Goal: Task Accomplishment & Management: Manage account settings

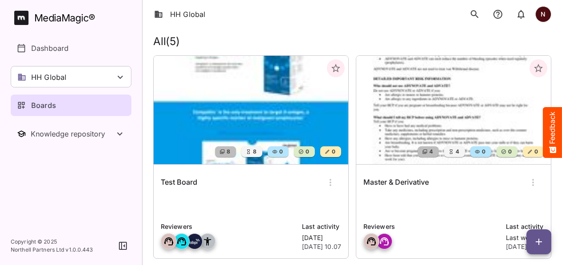
scroll to position [37, 0]
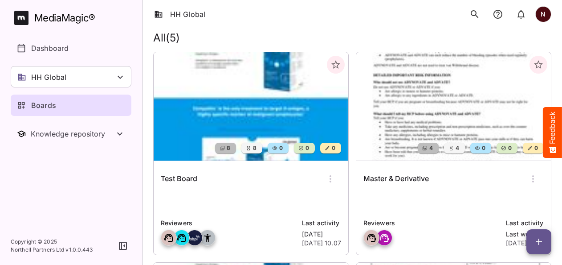
click at [262, 122] on img at bounding box center [251, 106] width 195 height 108
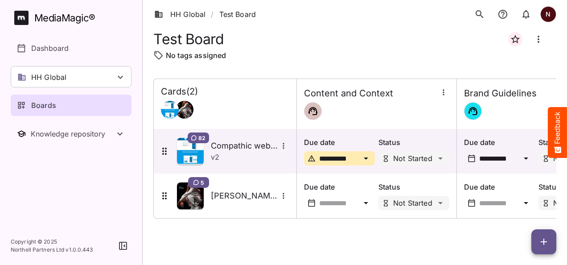
click at [365, 203] on icon at bounding box center [366, 203] width 4 height 2
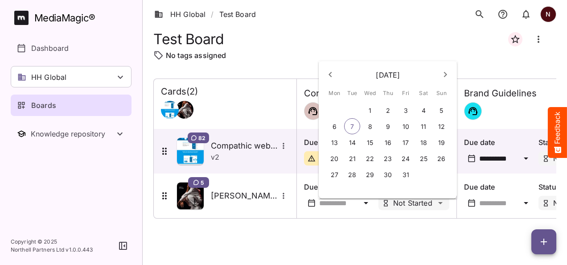
click at [354, 125] on button "7" at bounding box center [352, 126] width 16 height 16
type input "**********"
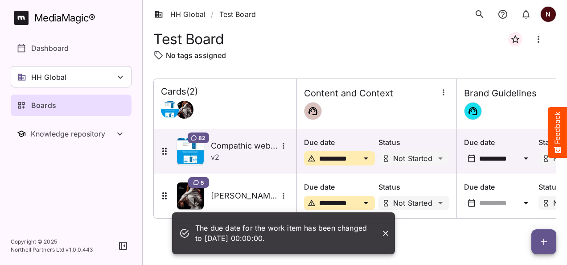
click at [387, 232] on icon "Close" at bounding box center [385, 233] width 9 height 9
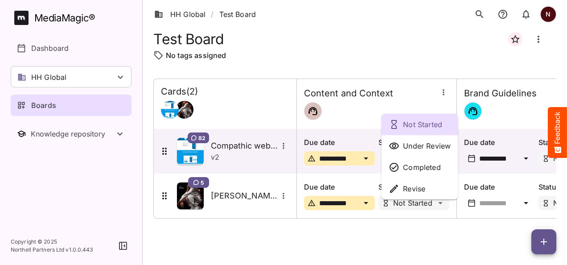
click at [438, 202] on div "Not Started Under Review Completed Revise HH Global / Test Board N MediaMagic ®…" at bounding box center [283, 130] width 567 height 261
click at [429, 148] on p "Under Review" at bounding box center [427, 145] width 48 height 11
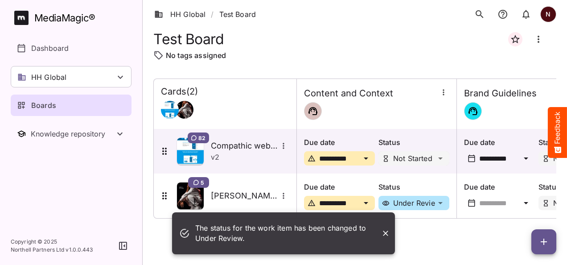
click at [437, 159] on div "The status for the work item has been changed to Under Review. HH Global / Test…" at bounding box center [283, 130] width 567 height 261
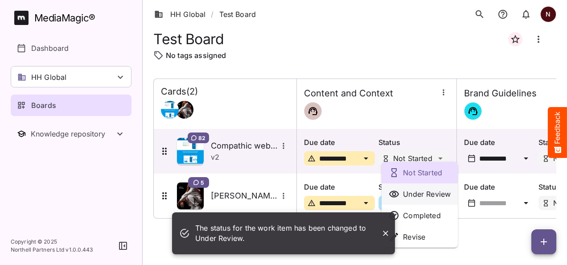
click at [422, 190] on p "Under Review" at bounding box center [427, 194] width 48 height 11
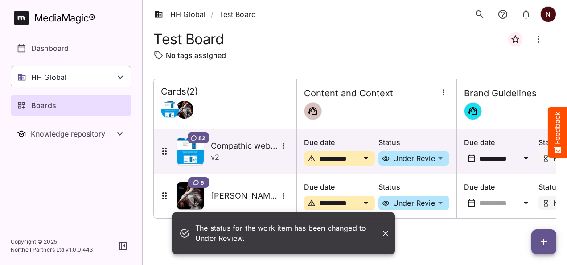
click at [524, 205] on icon at bounding box center [526, 202] width 11 height 11
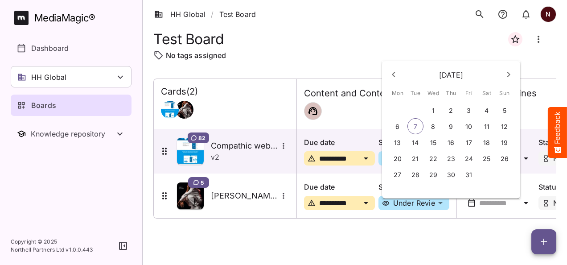
click at [452, 130] on p "9" at bounding box center [451, 126] width 4 height 9
type input "**********"
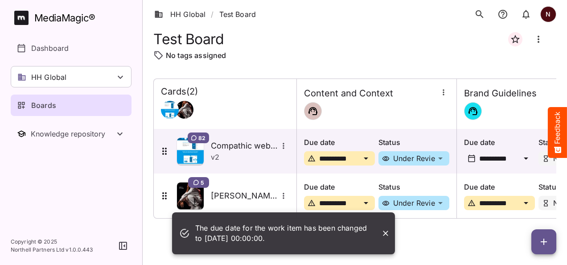
click at [384, 232] on icon "Close" at bounding box center [385, 232] width 5 height 5
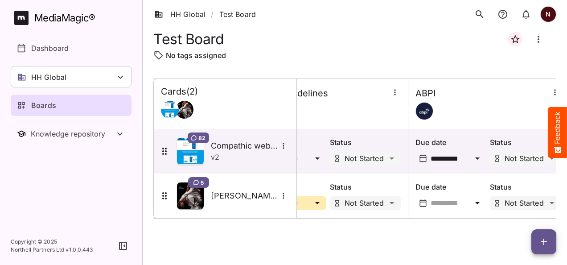
scroll to position [0, 236]
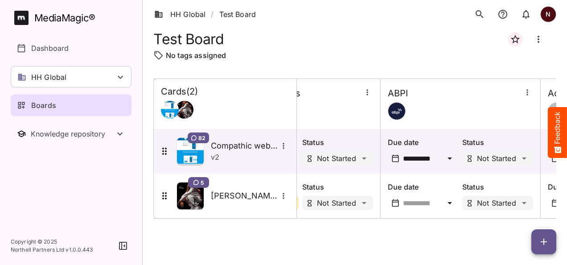
click at [448, 202] on icon at bounding box center [449, 203] width 4 height 2
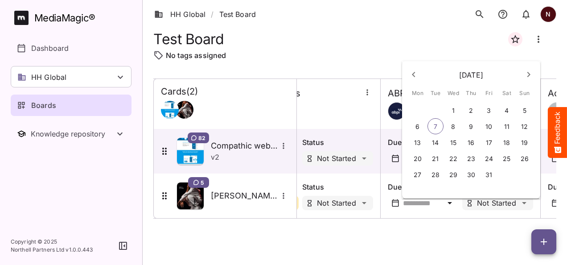
click at [469, 129] on p "9" at bounding box center [471, 126] width 4 height 9
type input "**********"
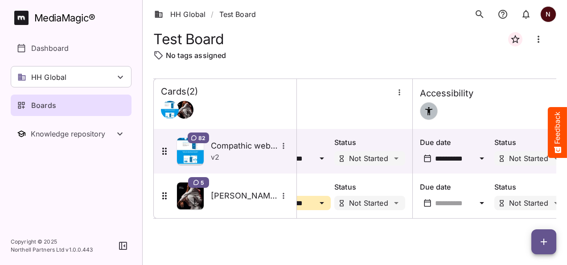
scroll to position [0, 380]
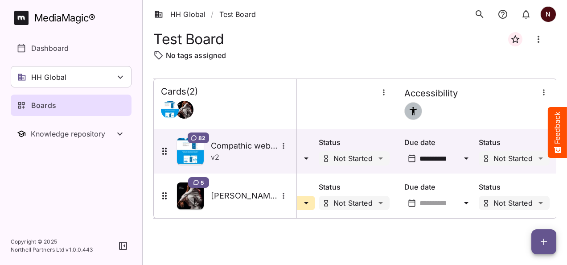
click at [464, 204] on icon at bounding box center [466, 202] width 11 height 11
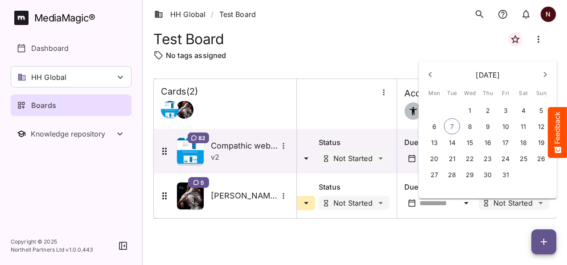
click at [501, 129] on button "10" at bounding box center [505, 126] width 16 height 16
type input "**********"
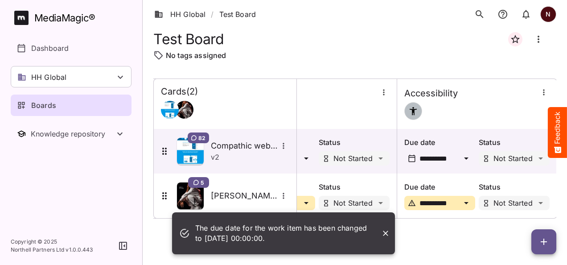
click at [460, 234] on div "**********" at bounding box center [354, 164] width 403 height 172
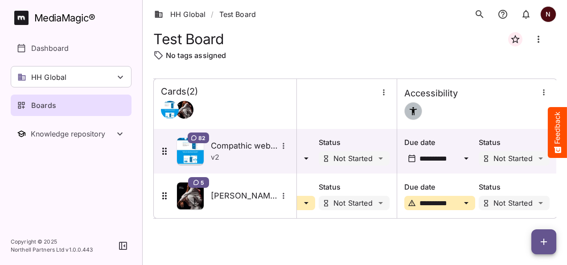
click at [450, 246] on div "**********" at bounding box center [354, 164] width 403 height 172
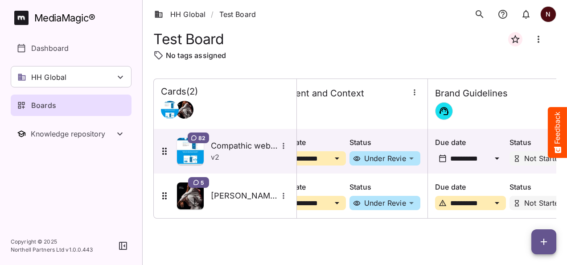
scroll to position [0, 0]
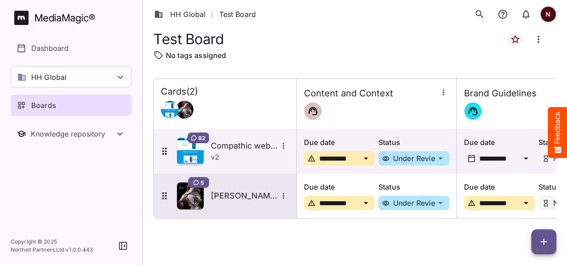
click at [166, 199] on icon at bounding box center [164, 195] width 11 height 11
click at [284, 197] on icon "More options for Tate test" at bounding box center [283, 195] width 9 height 9
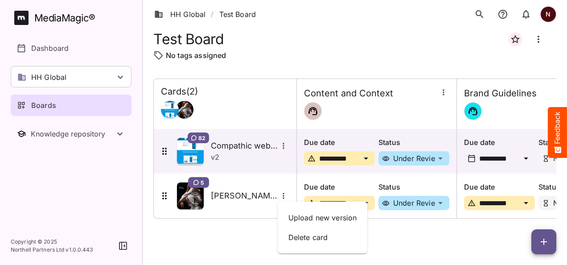
click at [440, 240] on div at bounding box center [283, 132] width 567 height 265
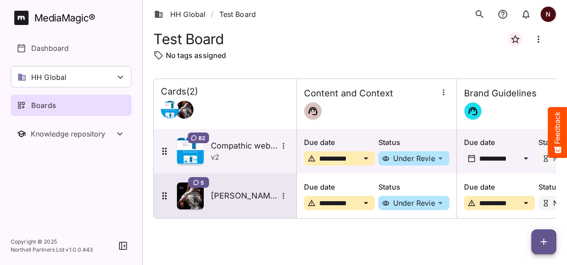
click at [201, 179] on span "5" at bounding box center [202, 182] width 3 height 7
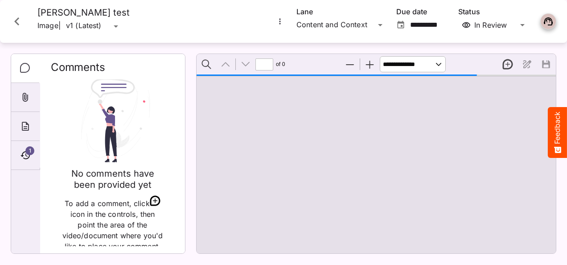
type input "*"
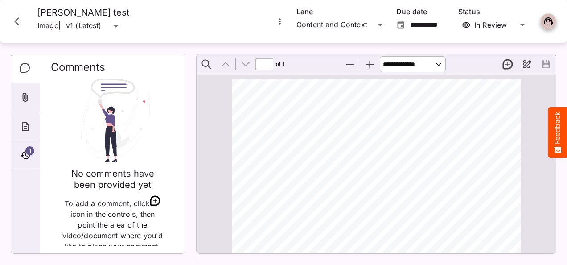
click at [20, 23] on icon "Close card" at bounding box center [17, 21] width 16 height 16
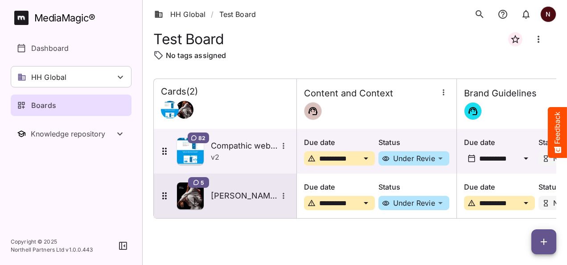
click at [283, 193] on icon "More options for Tate test" at bounding box center [283, 196] width 1 height 6
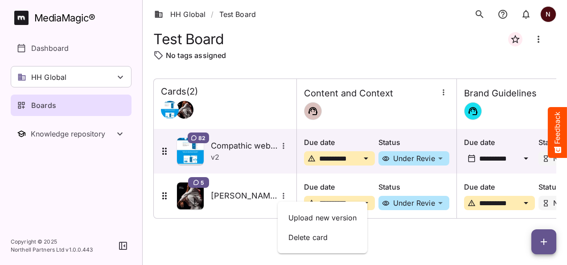
click at [44, 105] on div at bounding box center [283, 132] width 567 height 265
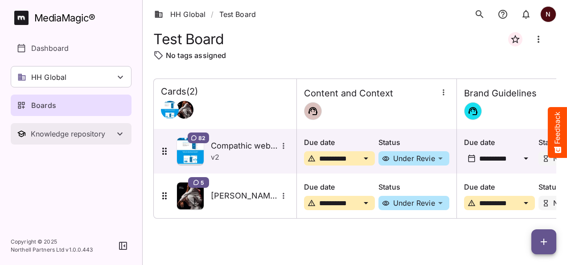
click at [120, 134] on icon "Toggle Knowledge repository" at bounding box center [119, 133] width 5 height 3
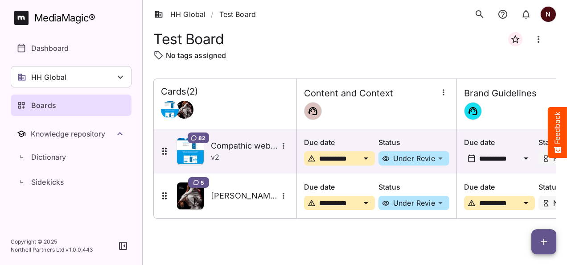
click at [33, 106] on p "Boards" at bounding box center [43, 105] width 25 height 11
